Goal: Task Accomplishment & Management: Complete application form

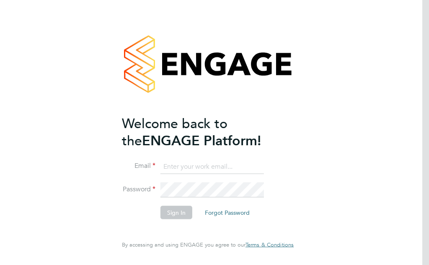
type input "englishbob5411@aol.co.uk"
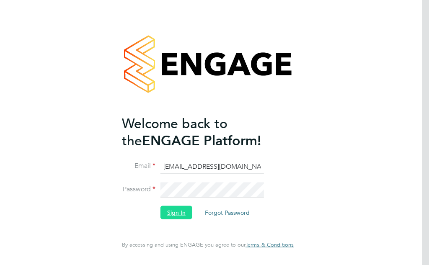
click at [179, 213] on button "Sign In" at bounding box center [176, 212] width 32 height 13
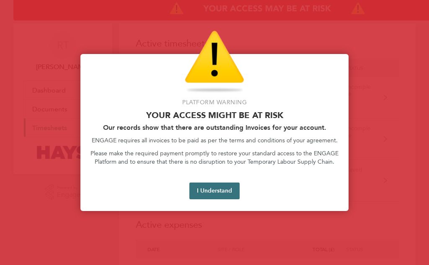
click at [207, 185] on button "I Understand" at bounding box center [214, 190] width 50 height 17
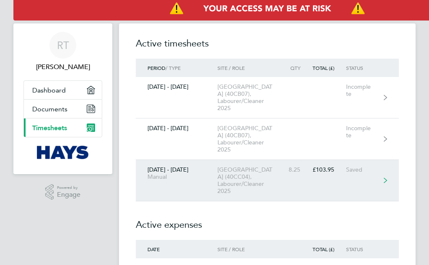
click at [260, 184] on div "[GEOGRAPHIC_DATA] (40CC04), Labourer/Cleaner 2025" at bounding box center [251, 180] width 68 height 28
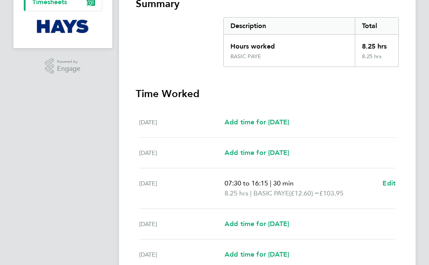
scroll to position [167, 0]
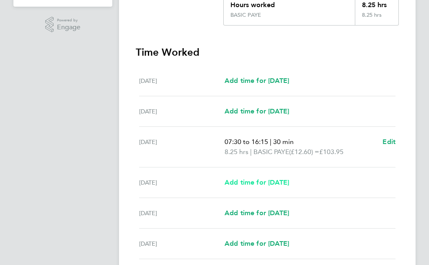
click at [289, 182] on span "Add time for [DATE]" at bounding box center [256, 182] width 64 height 8
select select "30"
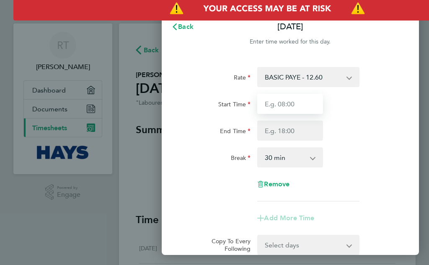
click at [283, 103] on input "Start Time" at bounding box center [290, 104] width 66 height 20
type input "07:30"
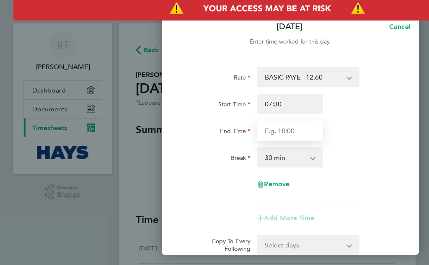
click at [282, 132] on input "End Time" at bounding box center [290, 131] width 66 height 20
type input "16:00"
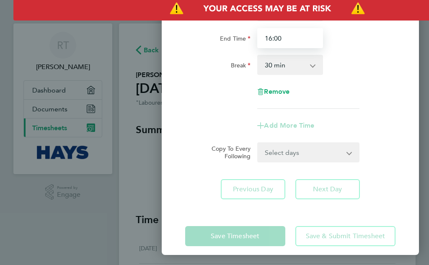
scroll to position [100, 0]
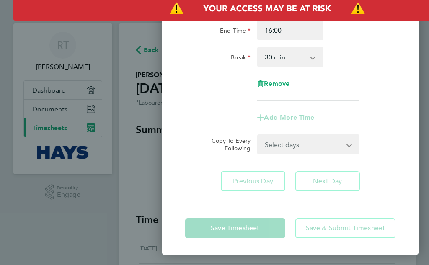
click at [234, 228] on div "Save Timesheet Save & Submit Timesheet" at bounding box center [290, 228] width 257 height 54
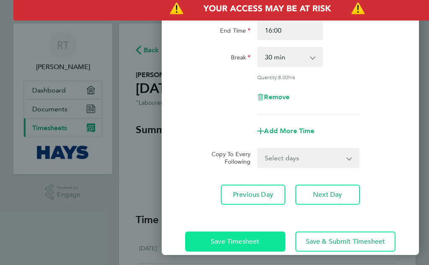
click at [233, 239] on span "Save Timesheet" at bounding box center [235, 241] width 49 height 8
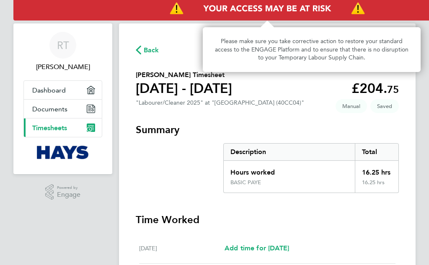
scroll to position [0, 92]
select select "30"
